Goal: Information Seeking & Learning: Find specific fact

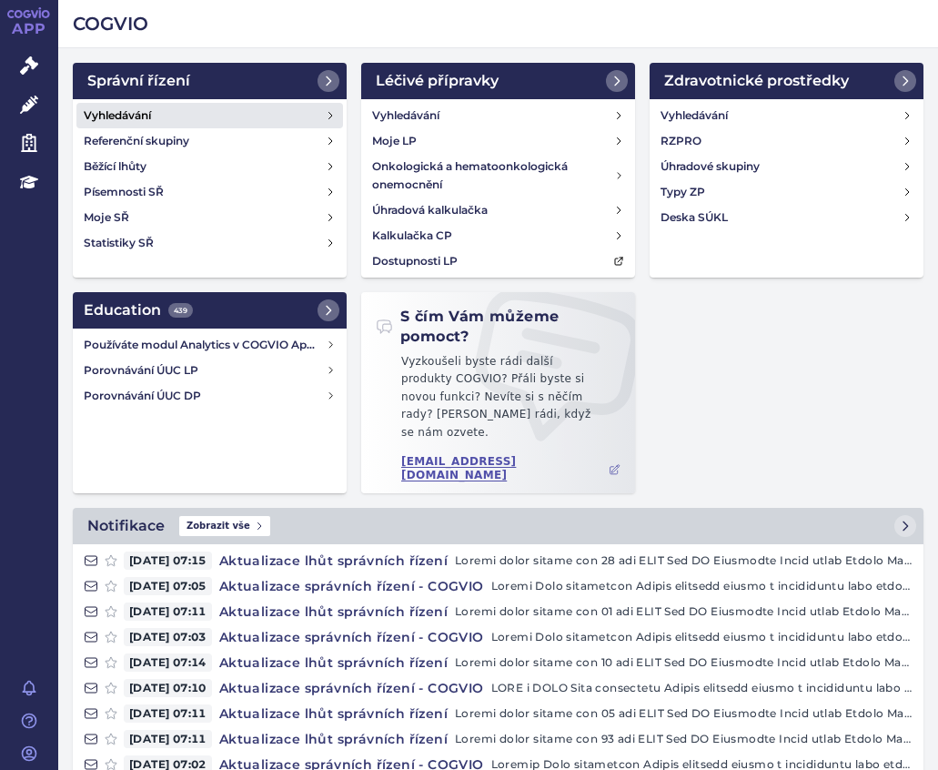
click at [137, 106] on link "Vyhledávání" at bounding box center [209, 115] width 267 height 25
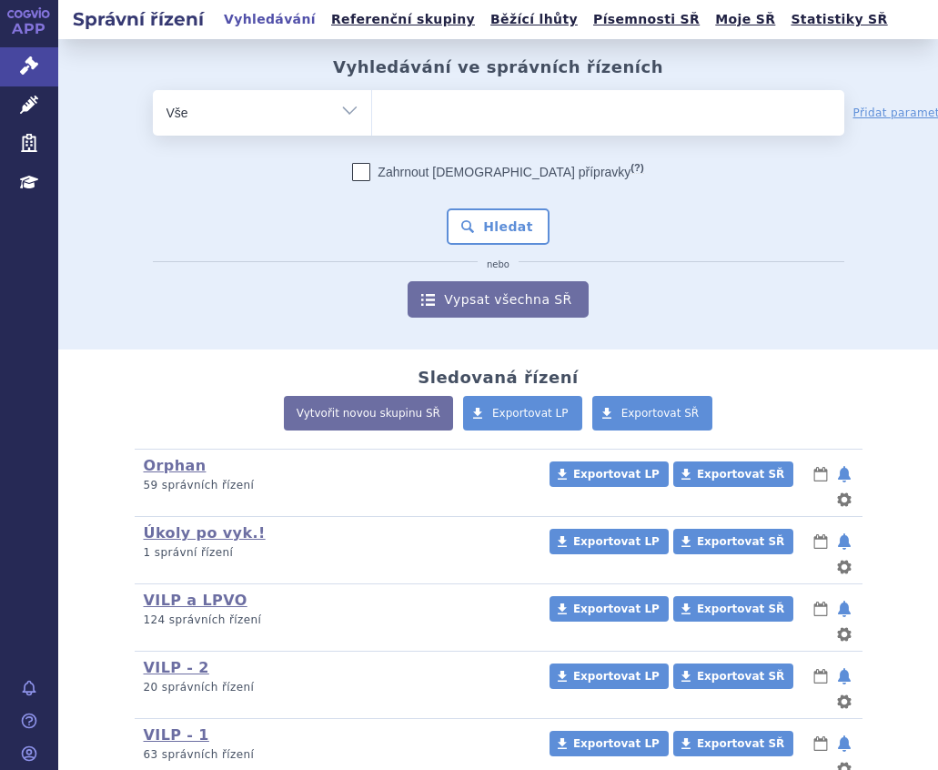
click at [442, 108] on ul at bounding box center [608, 109] width 472 height 38
click at [372, 108] on select at bounding box center [371, 112] width 1 height 46
type input "ap"
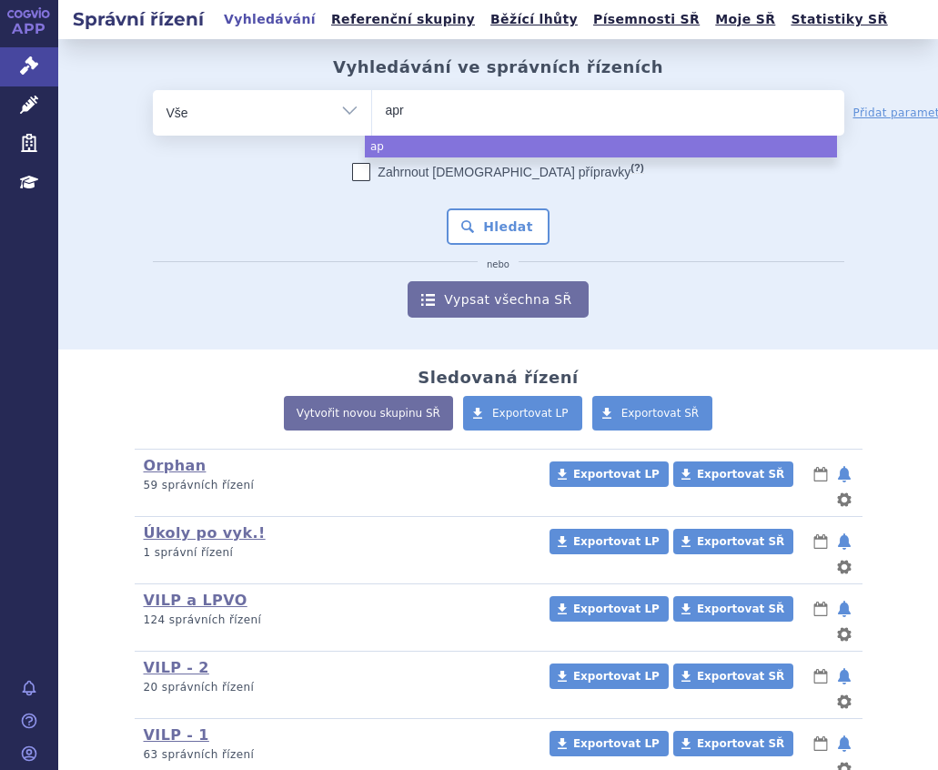
type input "apre"
type input "aprem"
type input "apremi"
type input "apremil"
type input "apremilas"
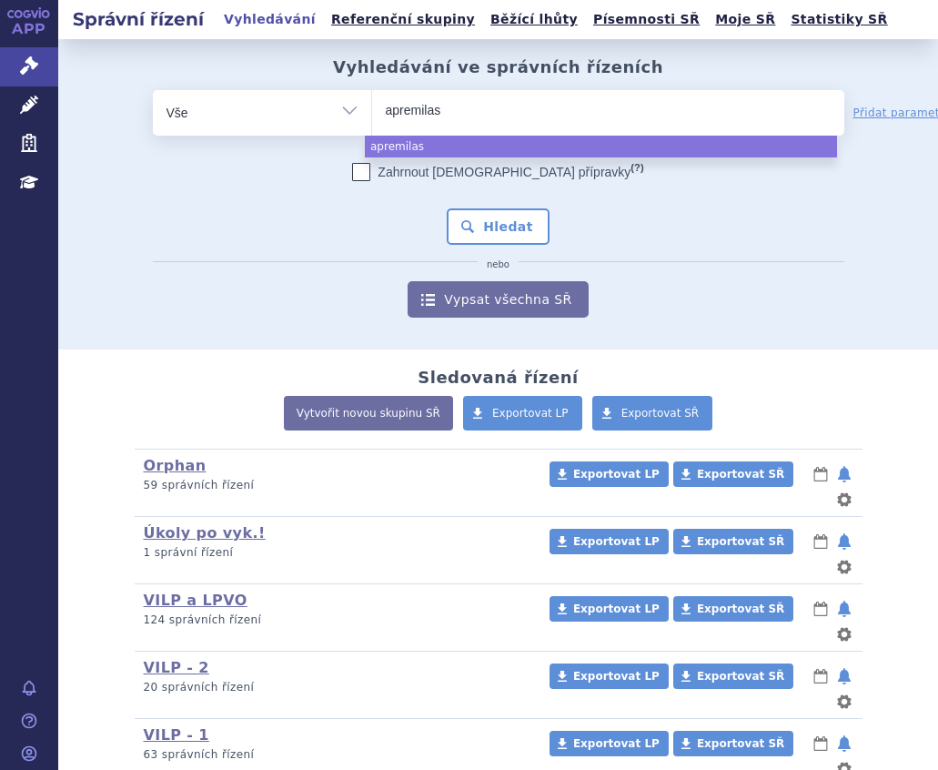
type input "apremilast"
select select "apremilast"
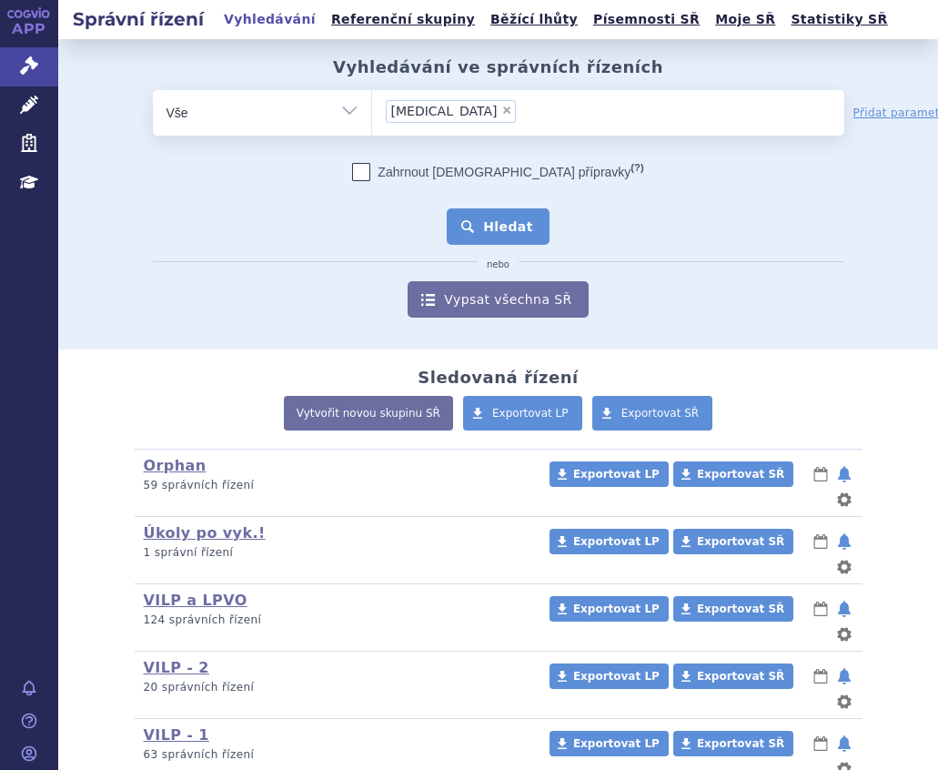
click at [504, 227] on button "Hledat" at bounding box center [498, 226] width 103 height 36
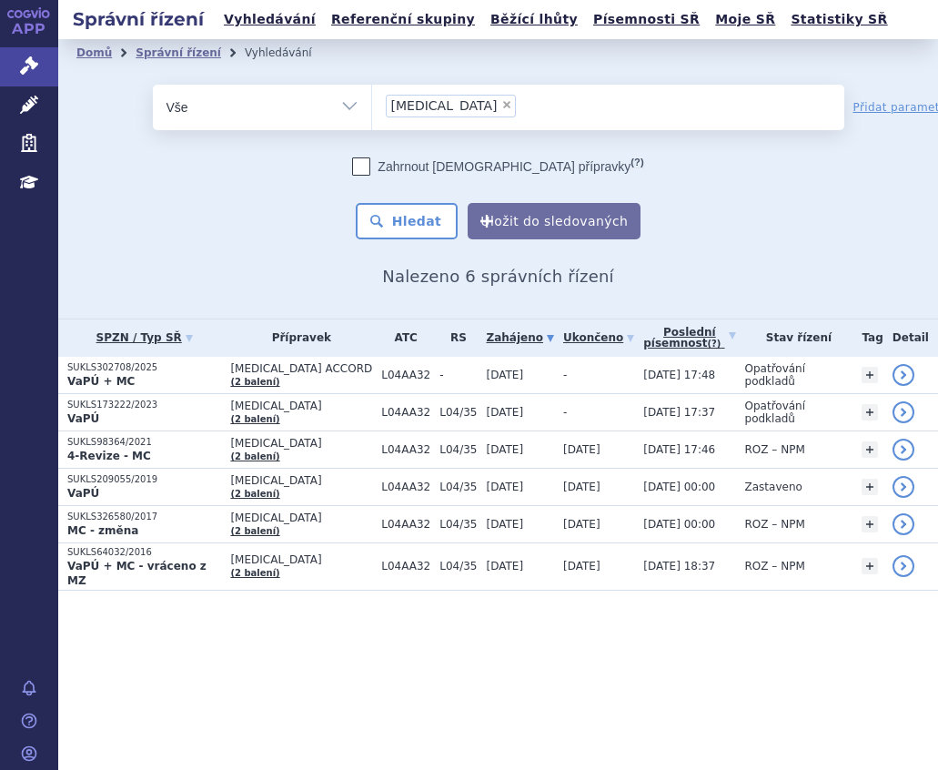
click at [739, 248] on div "Domů Správní řízení Vyhledávání Vyhledávání ve správních řízeních odstranit Vše…" at bounding box center [498, 163] width 880 height 248
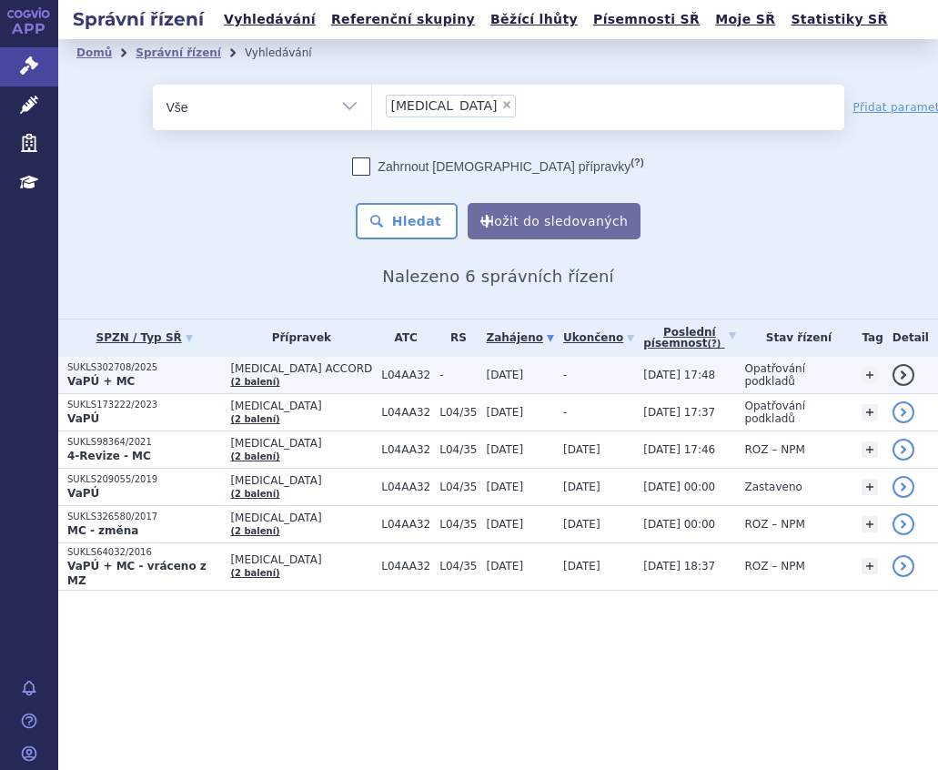
click at [167, 368] on p "SUKLS302708/2025" at bounding box center [144, 367] width 154 height 13
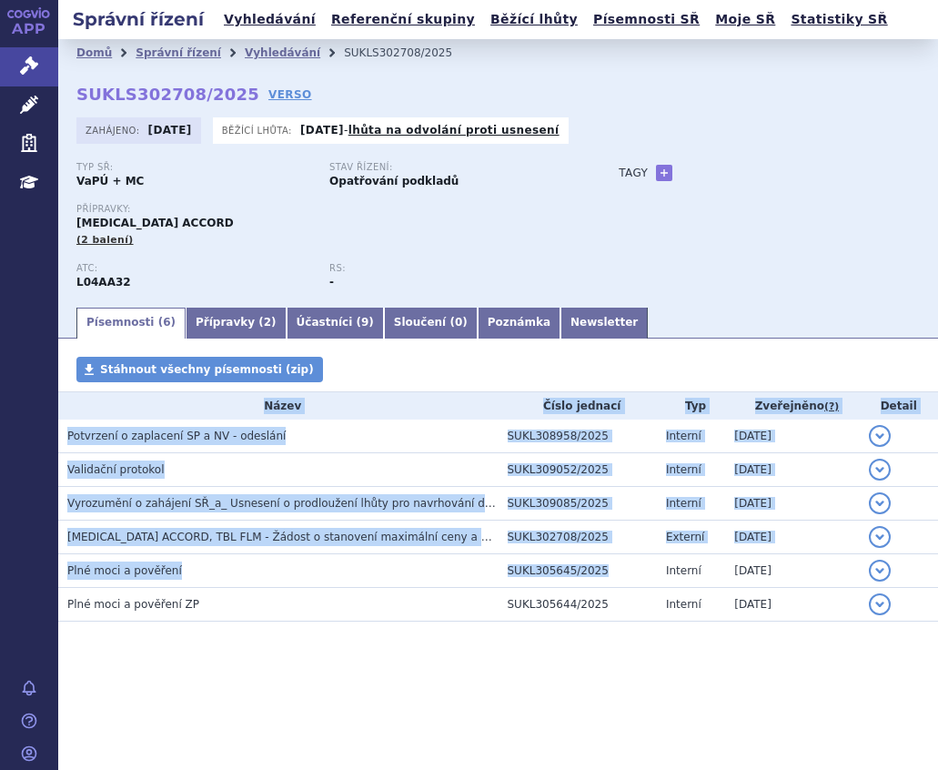
drag, startPoint x: 613, startPoint y: 578, endPoint x: 611, endPoint y: 724, distance: 145.7
click at [611, 724] on section "Domů Správní řízení Vyhledávání SUKLS302708/2025 SUKLS302708/2025 VERSO [GEOGRA…" at bounding box center [498, 385] width 880 height 692
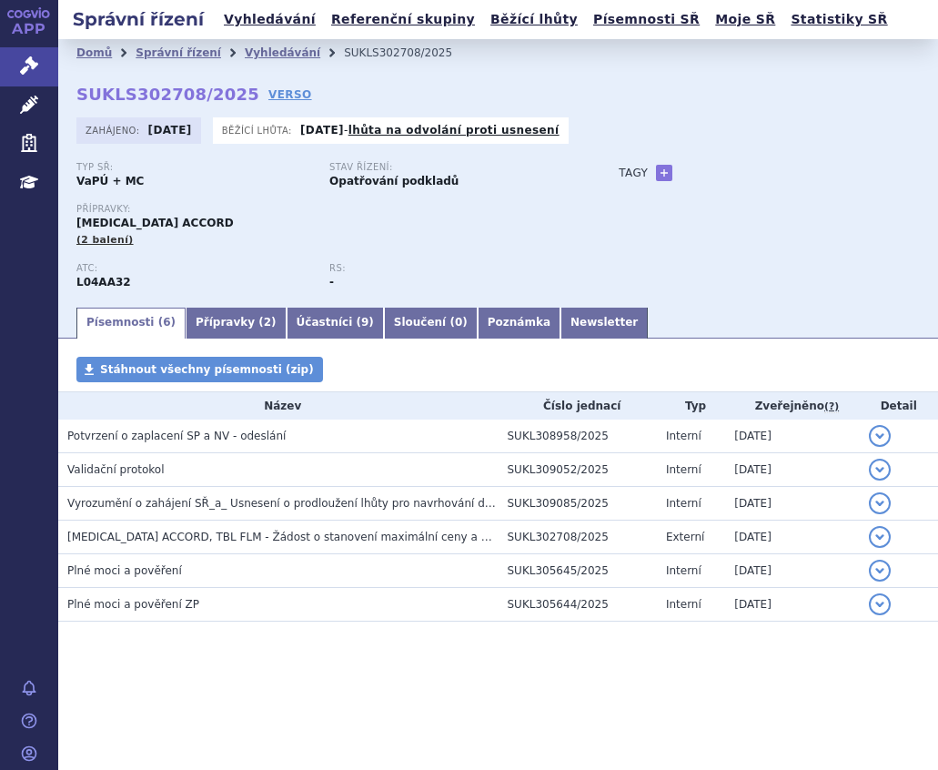
click at [392, 630] on div "Písemnosti Stáhnout všechny písemnosti (zip) Název Číslo jednací Typ Zveřejněno…" at bounding box center [498, 507] width 880 height 301
click at [605, 216] on div "Typ SŘ: VaPÚ + MC Stav řízení: Opatřování podkladů Přípravky: [MEDICAL_DATA] AC…" at bounding box center [498, 233] width 844 height 143
click at [594, 215] on div "Typ SŘ: VaPÚ + MC Stav řízení: Opatřování podkladů Přípravky: [MEDICAL_DATA] AC…" at bounding box center [498, 233] width 844 height 143
click at [389, 651] on div "Písemnosti Stáhnout všechny písemnosti (zip) Název Číslo jednací Typ Zveřejněno…" at bounding box center [498, 507] width 880 height 301
